Goal: Navigation & Orientation: Understand site structure

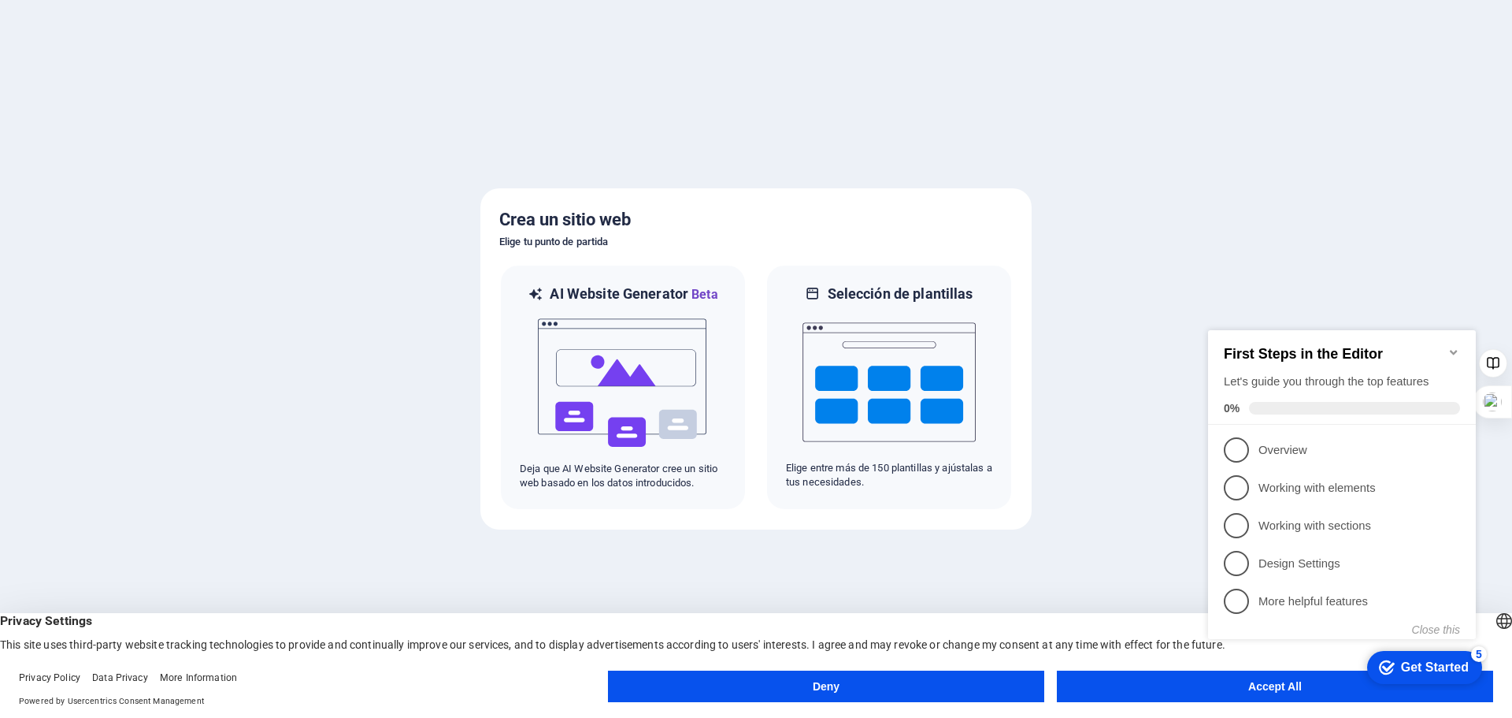
click at [1244, 692] on appcues-checklist "Contextual help checklist present on screen" at bounding box center [1345, 500] width 287 height 387
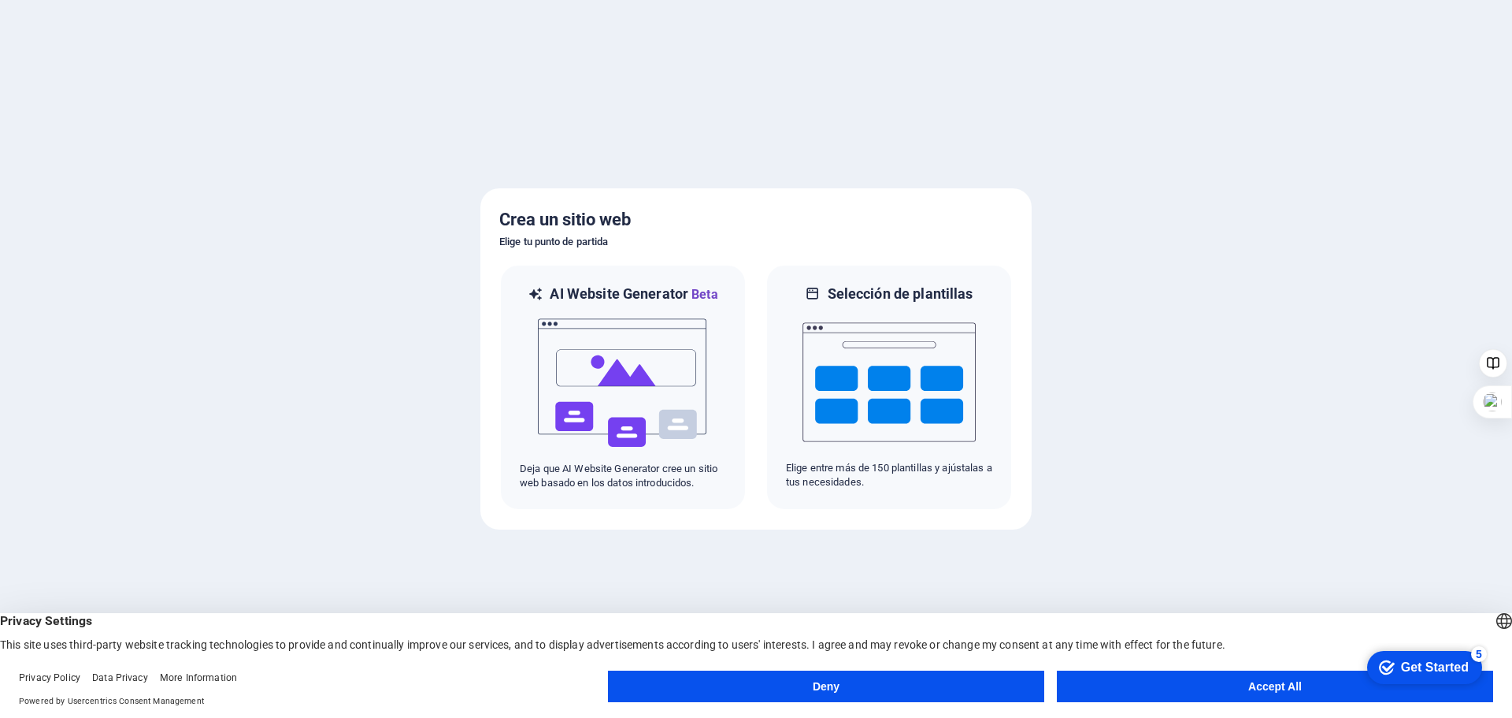
click at [1277, 692] on button "Accept All" at bounding box center [1275, 686] width 436 height 32
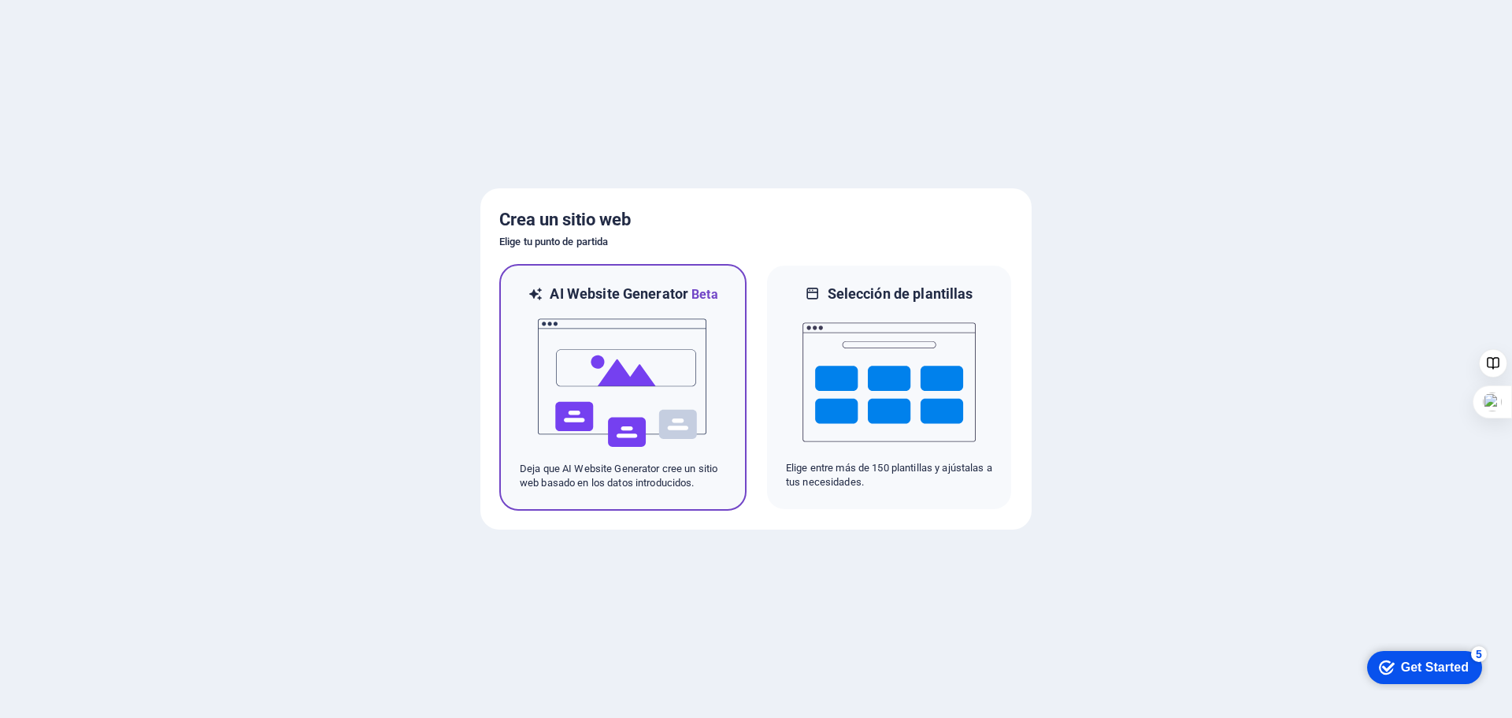
click at [626, 366] on img at bounding box center [622, 383] width 173 height 158
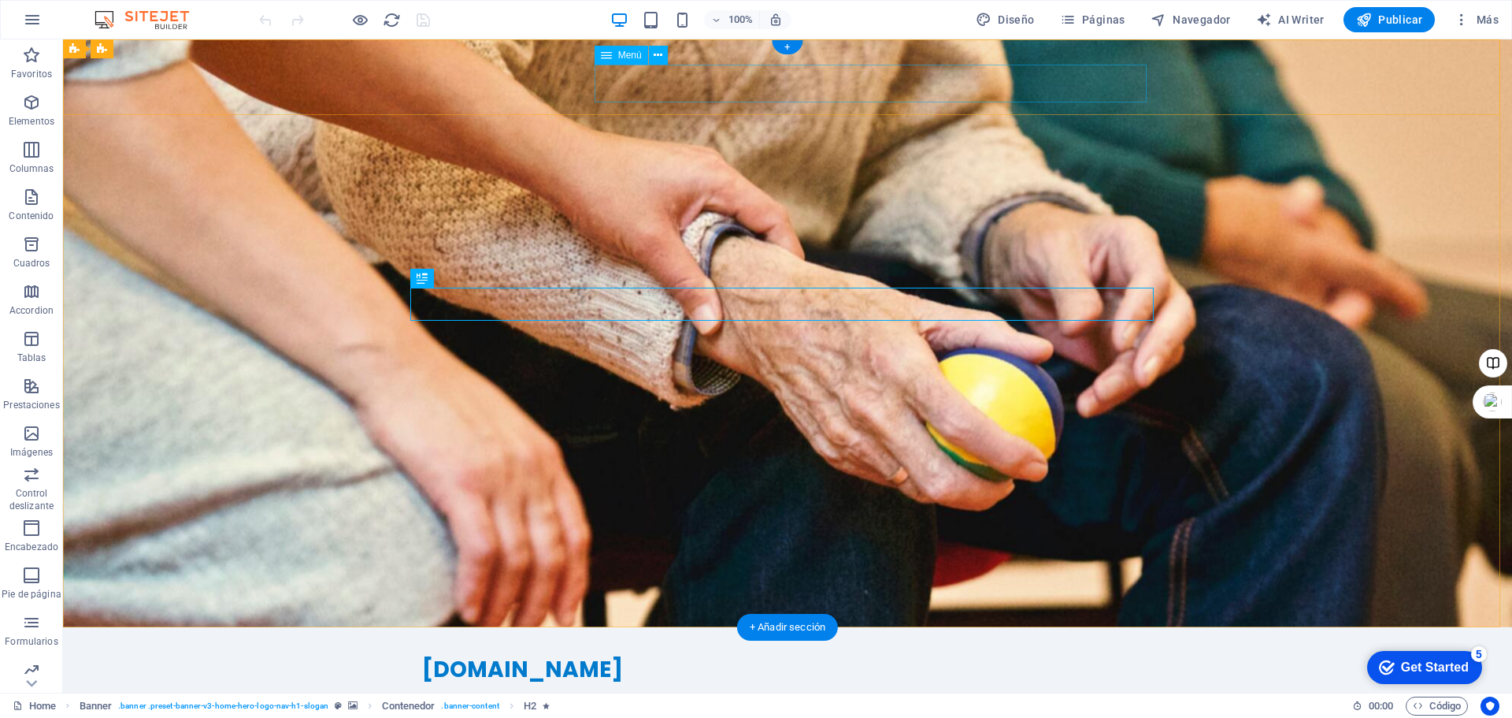
click at [628, 685] on nav "Inicio Nosotros Valores Servicios Equipo" at bounding box center [787, 704] width 731 height 38
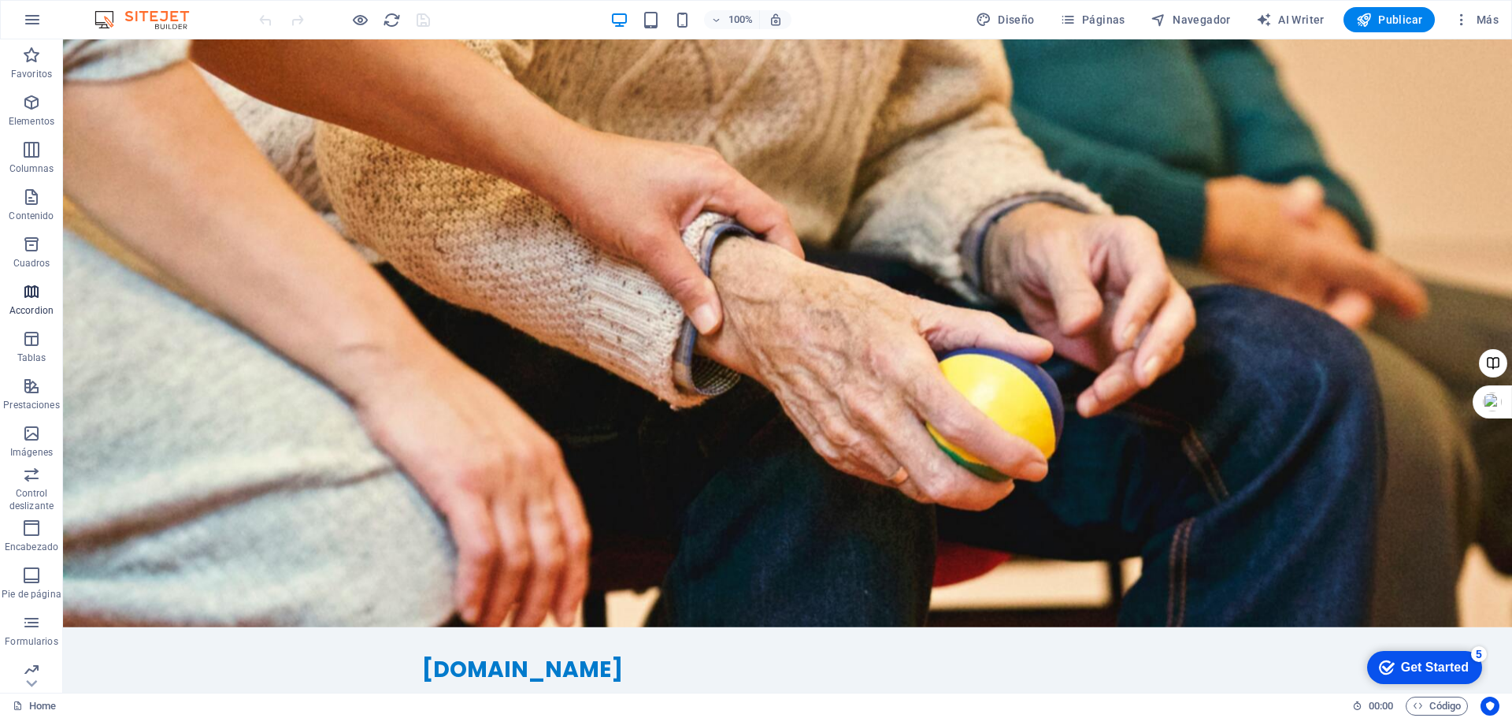
click at [27, 291] on icon "button" at bounding box center [31, 291] width 19 height 19
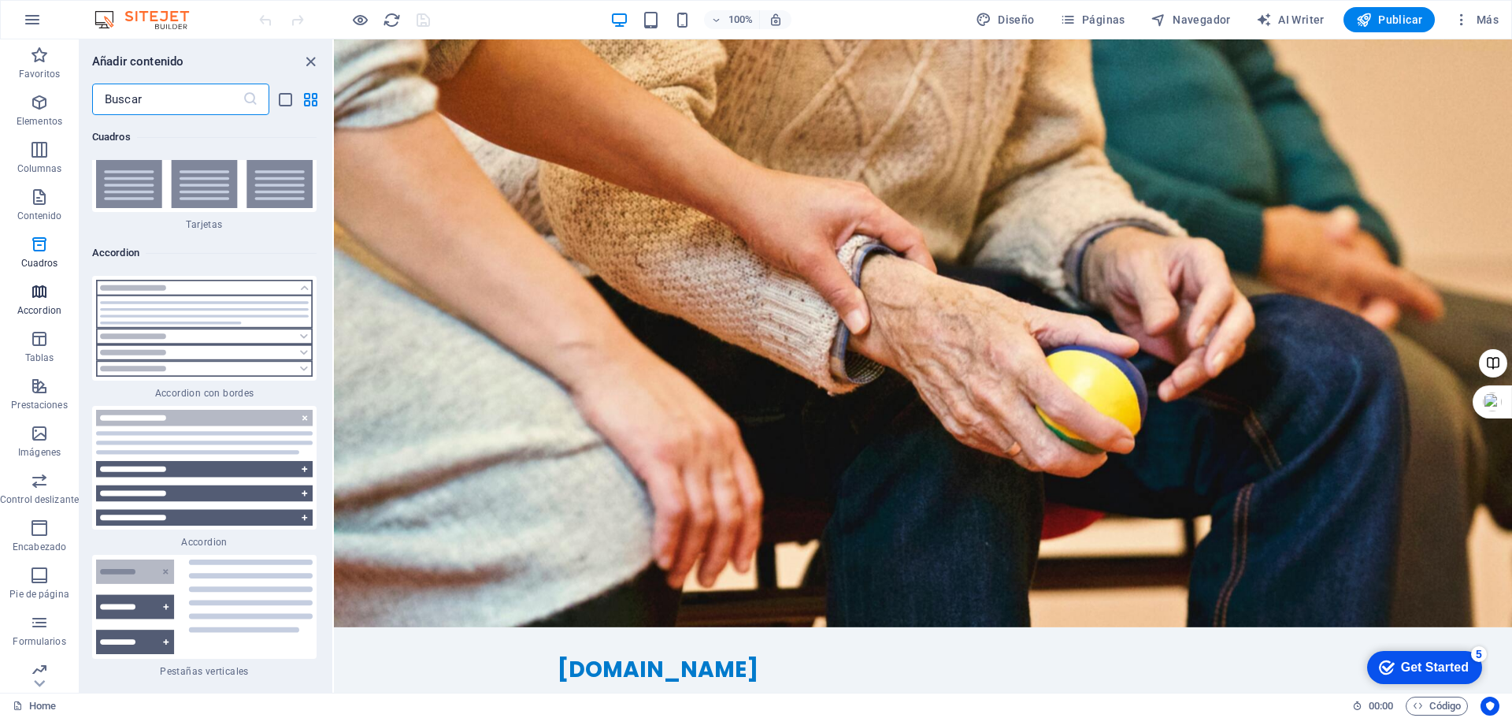
scroll to position [9685, 0]
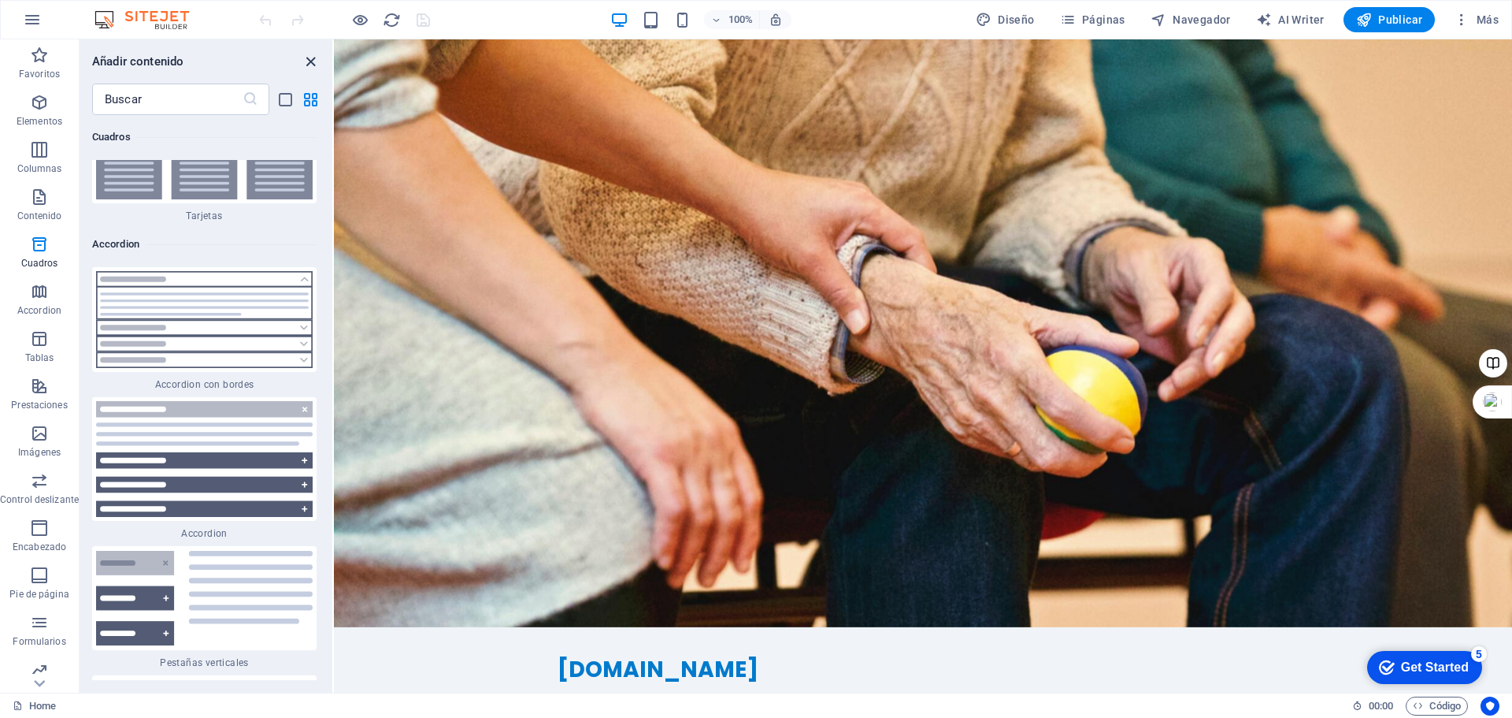
click at [310, 61] on icon "close panel" at bounding box center [311, 62] width 18 height 18
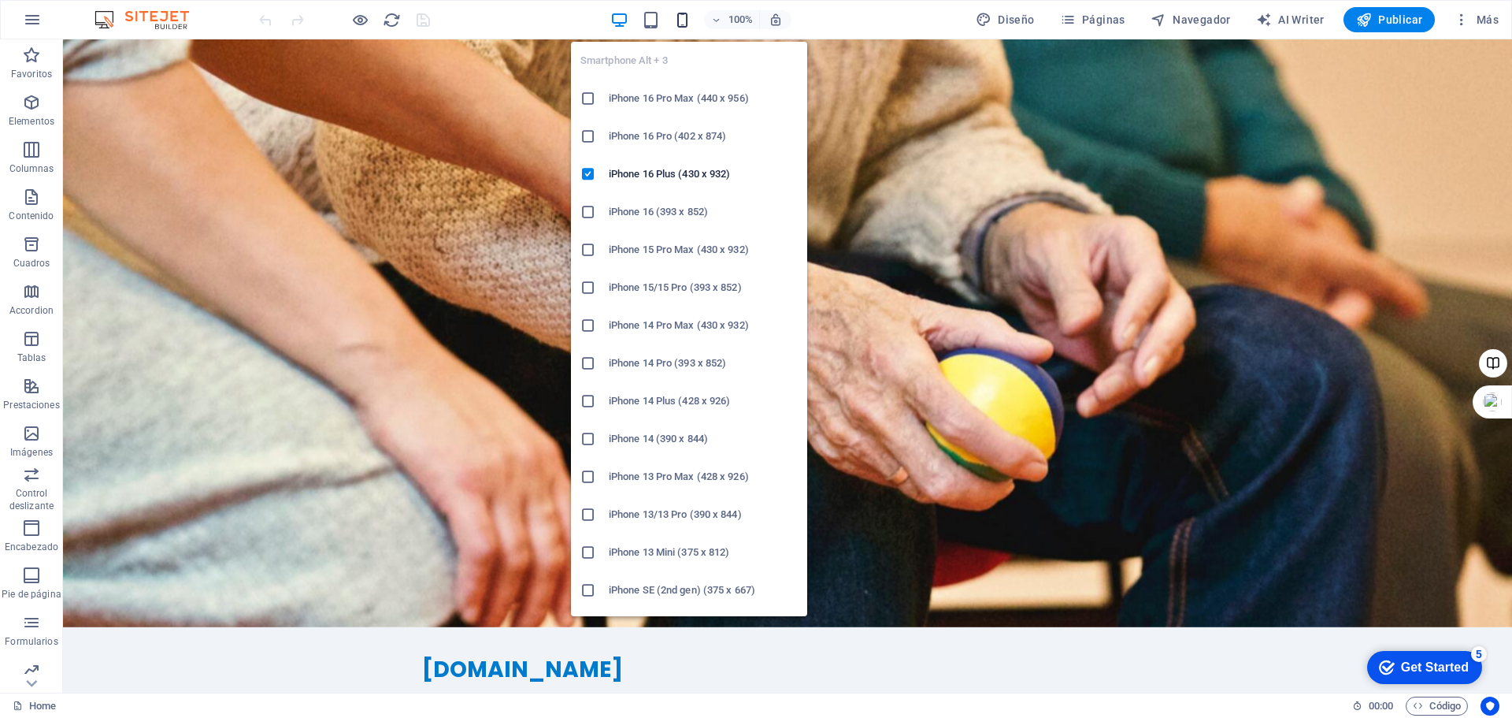
click at [687, 17] on icon "button" at bounding box center [683, 20] width 18 height 18
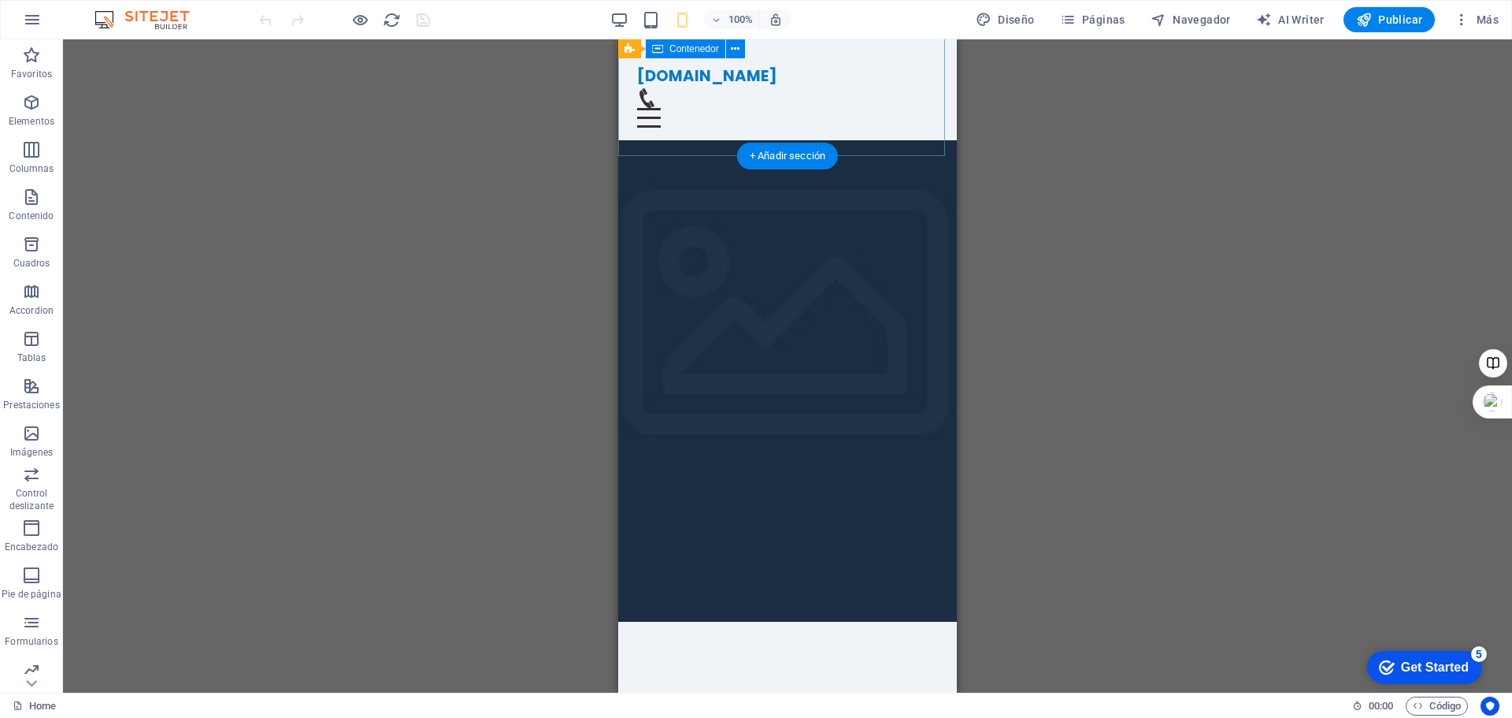
scroll to position [0, 0]
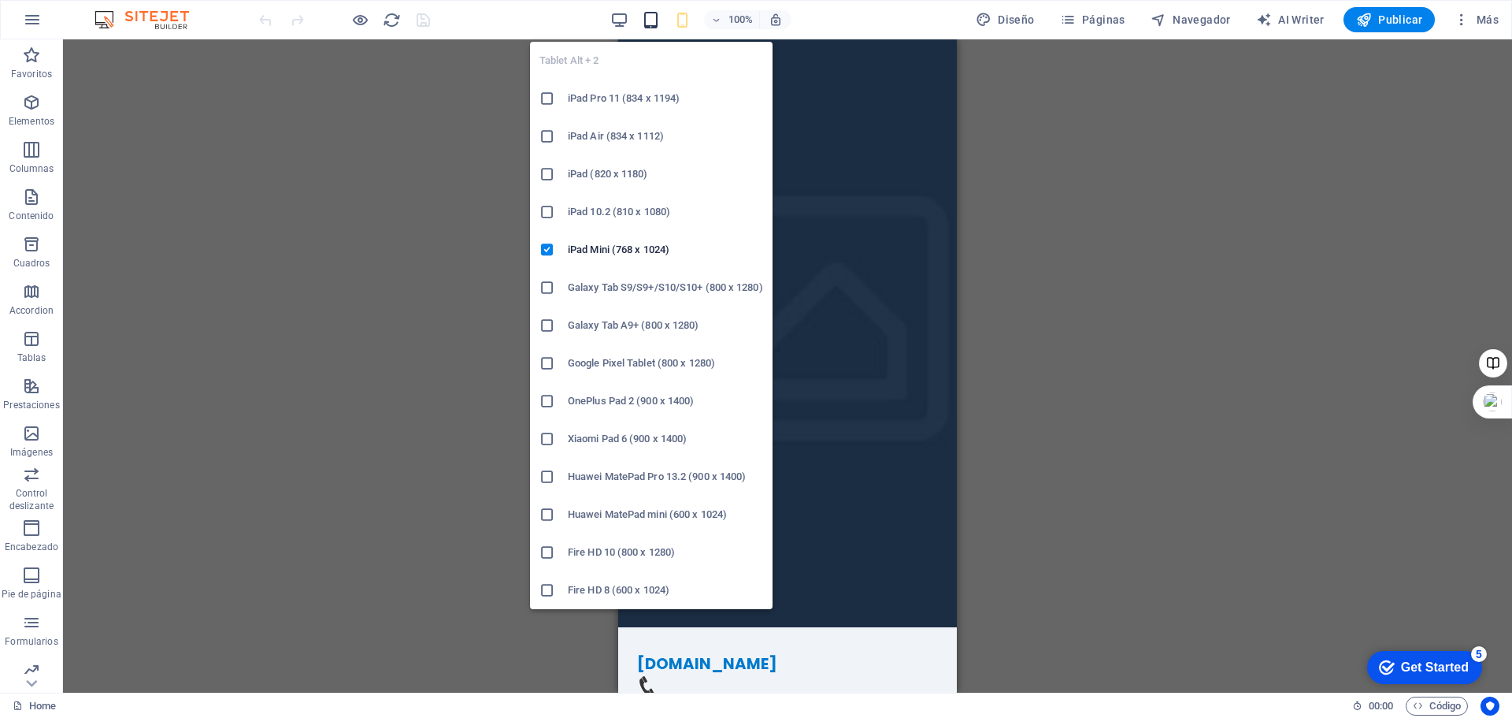
click at [651, 13] on icon "button" at bounding box center [651, 20] width 18 height 18
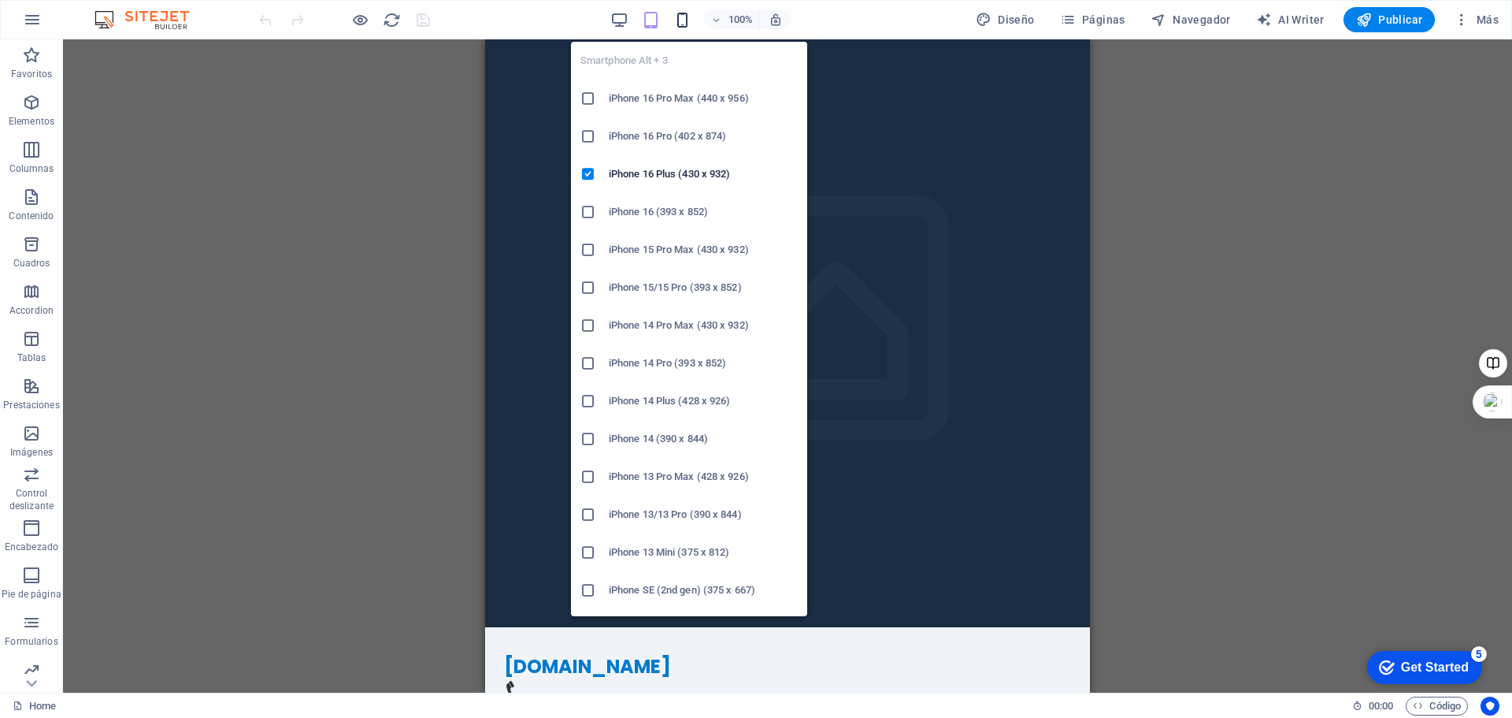
click at [683, 20] on icon "button" at bounding box center [683, 20] width 18 height 18
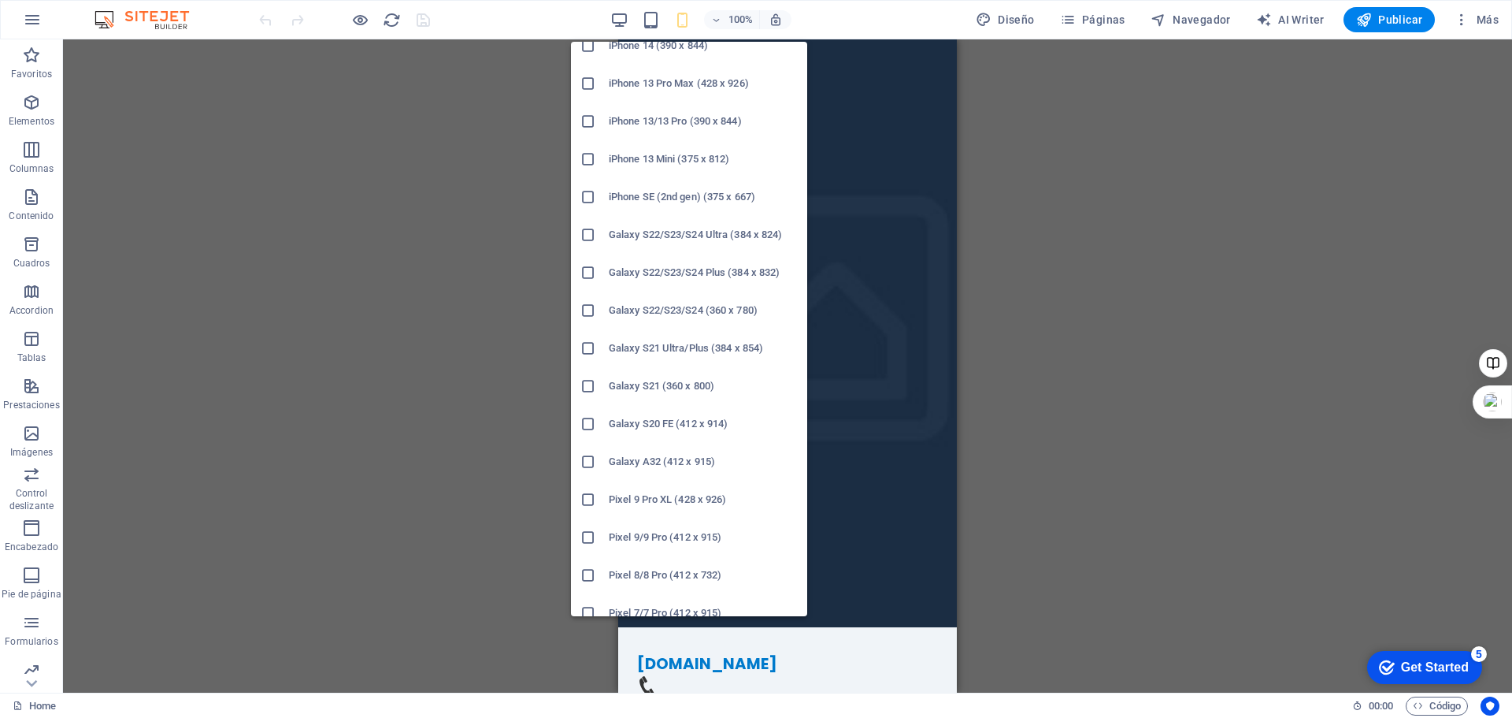
scroll to position [394, 0]
click at [678, 306] on h6 "Galaxy S22/S23/S24 (360 x 780)" at bounding box center [703, 309] width 189 height 19
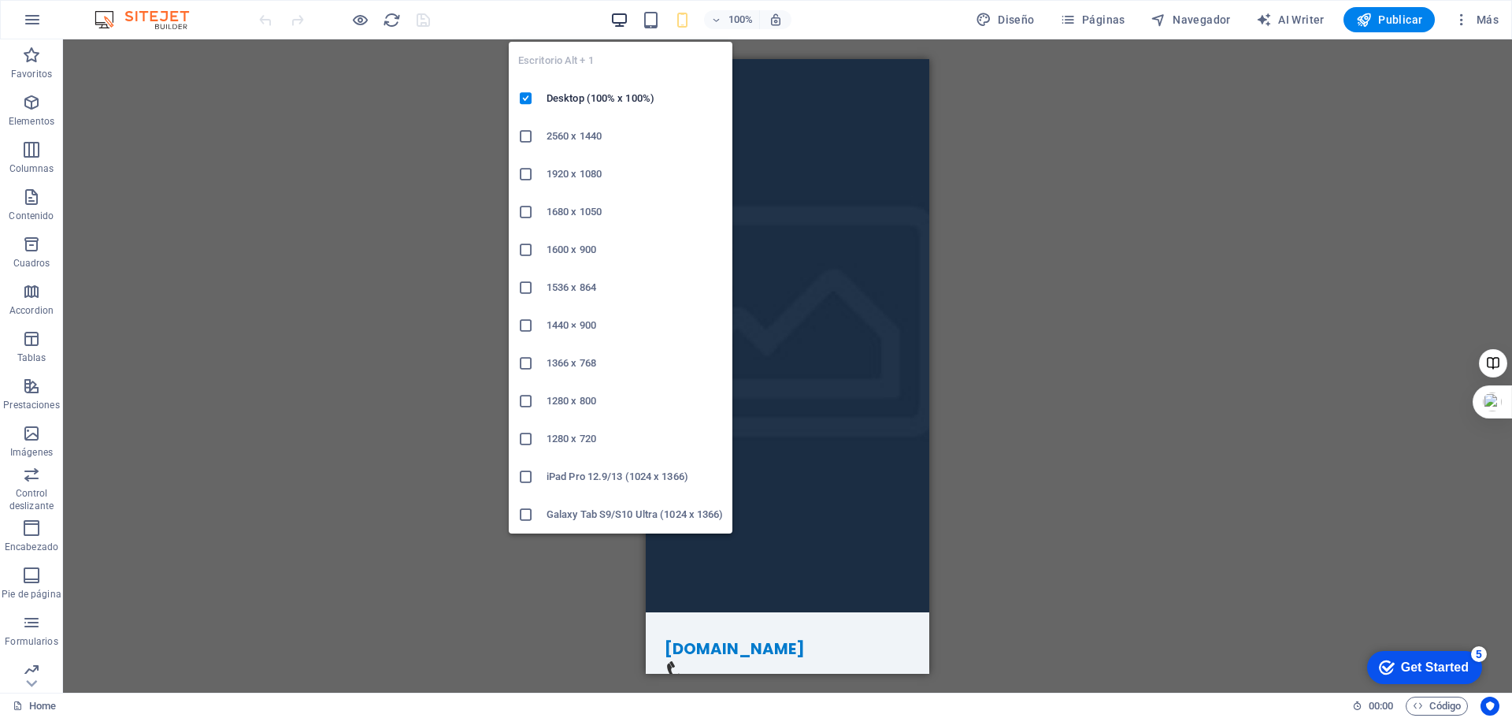
click at [621, 15] on icon "button" at bounding box center [620, 20] width 18 height 18
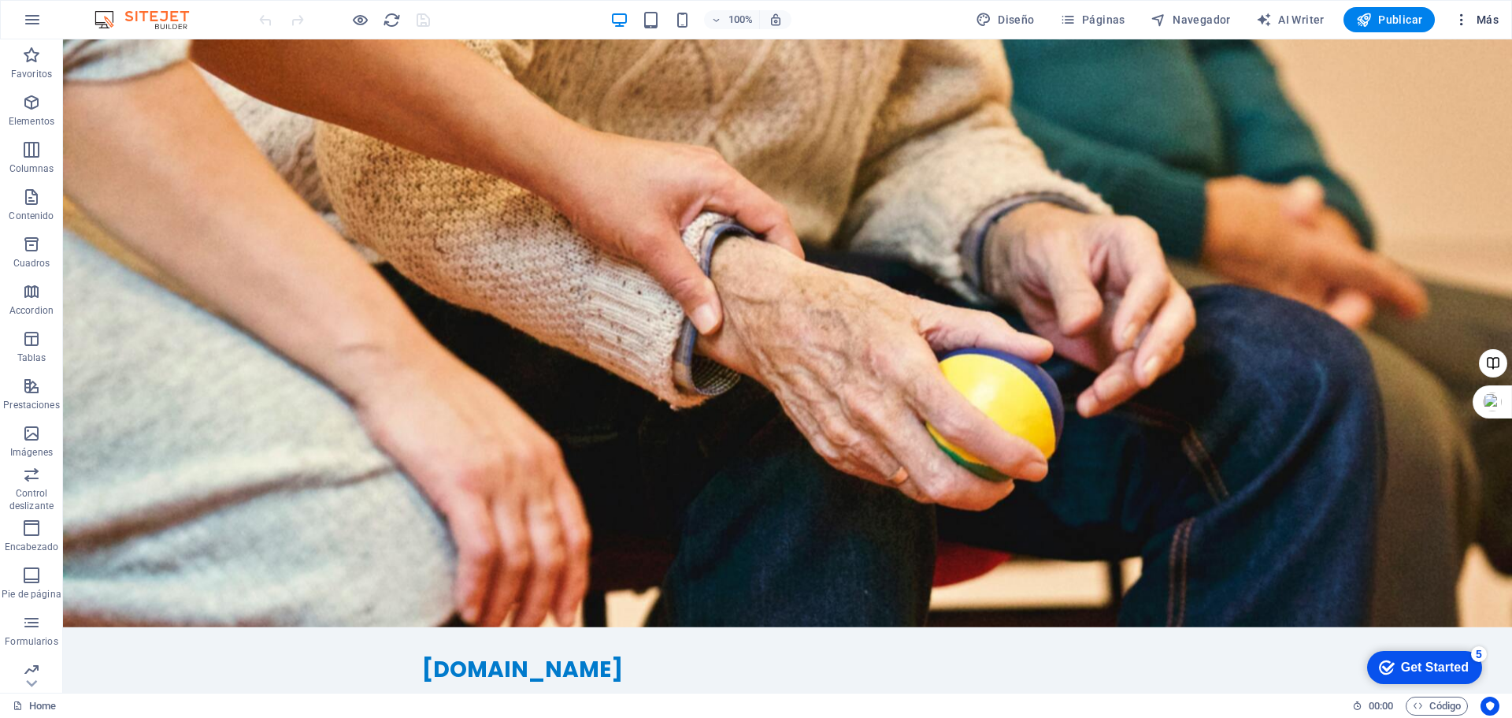
click at [1460, 21] on icon "button" at bounding box center [1462, 20] width 16 height 16
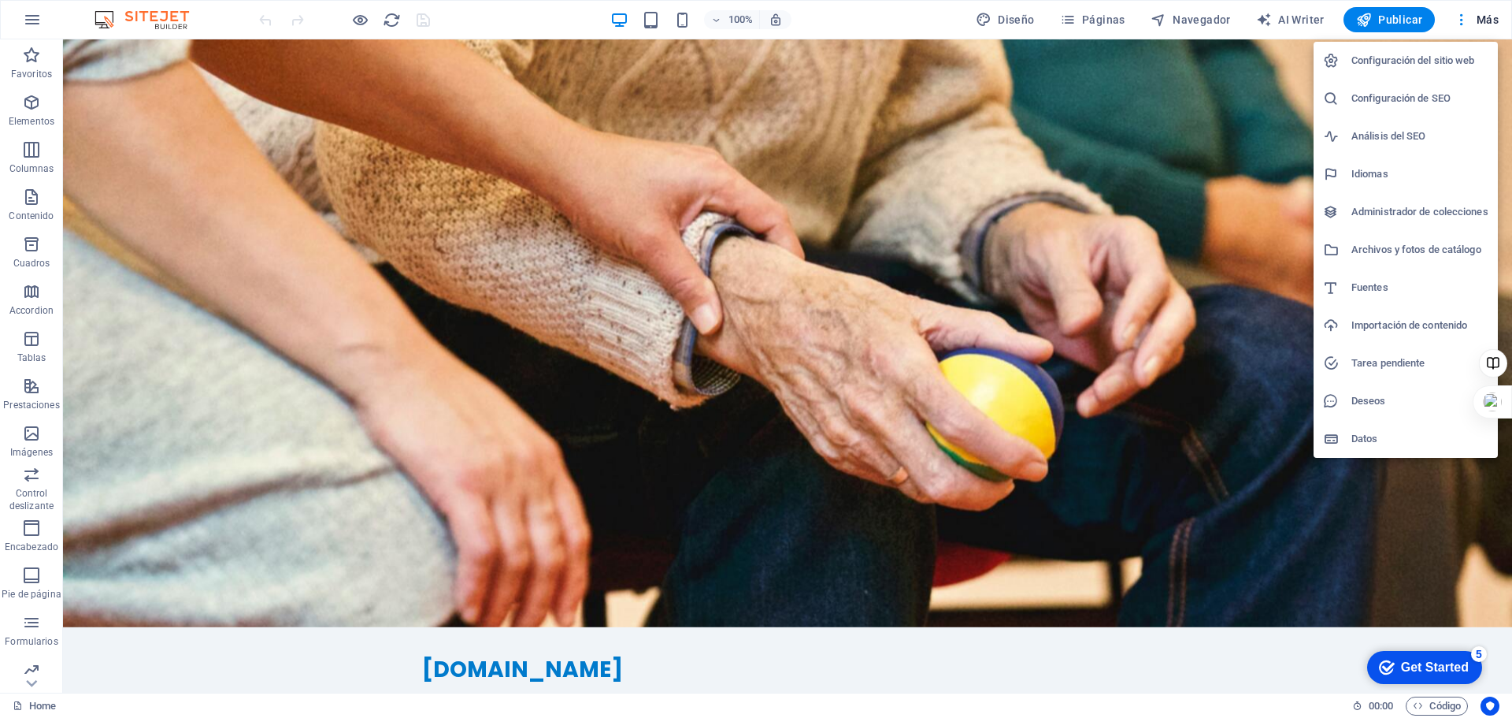
click at [1461, 21] on div at bounding box center [756, 359] width 1512 height 718
